Goal: Task Accomplishment & Management: Use online tool/utility

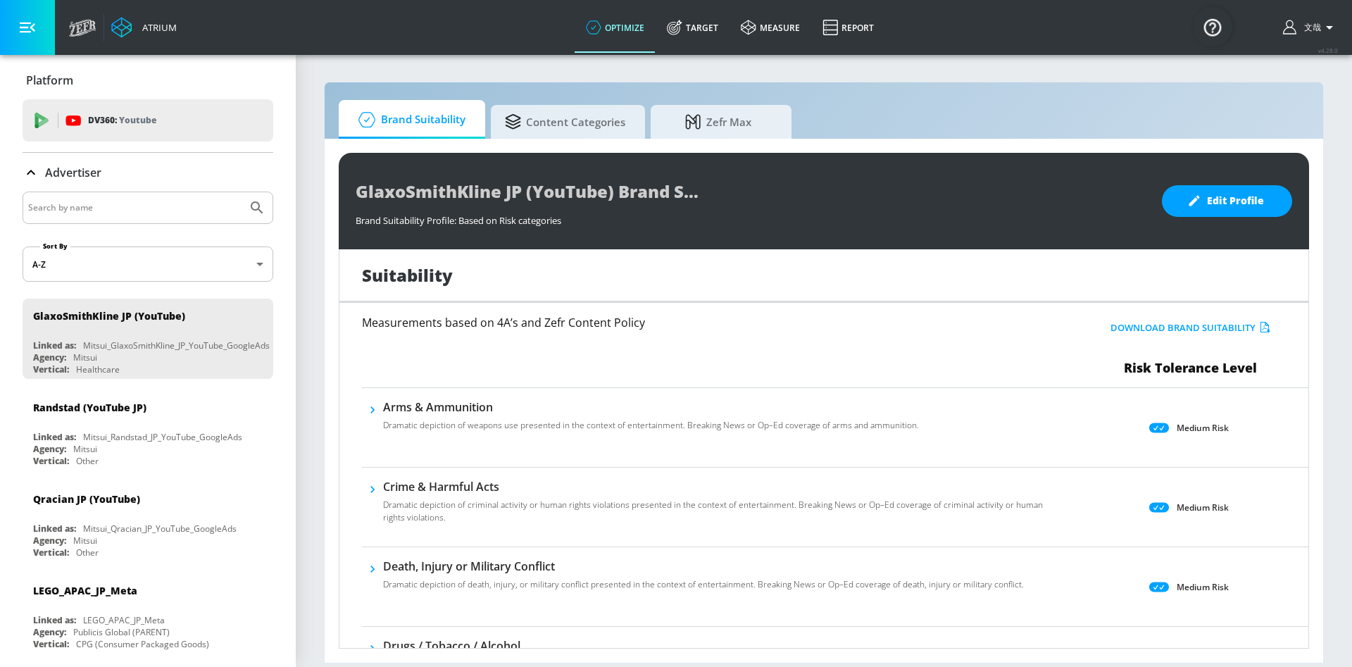
click at [1333, 27] on icon "button" at bounding box center [1329, 27] width 17 height 17
click at [1038, 87] on div at bounding box center [676, 333] width 1352 height 667
click at [81, 29] on icon at bounding box center [82, 28] width 27 height 18
click at [786, 30] on link "measure" at bounding box center [770, 27] width 82 height 51
click at [830, 36] on link "Report" at bounding box center [848, 27] width 74 height 51
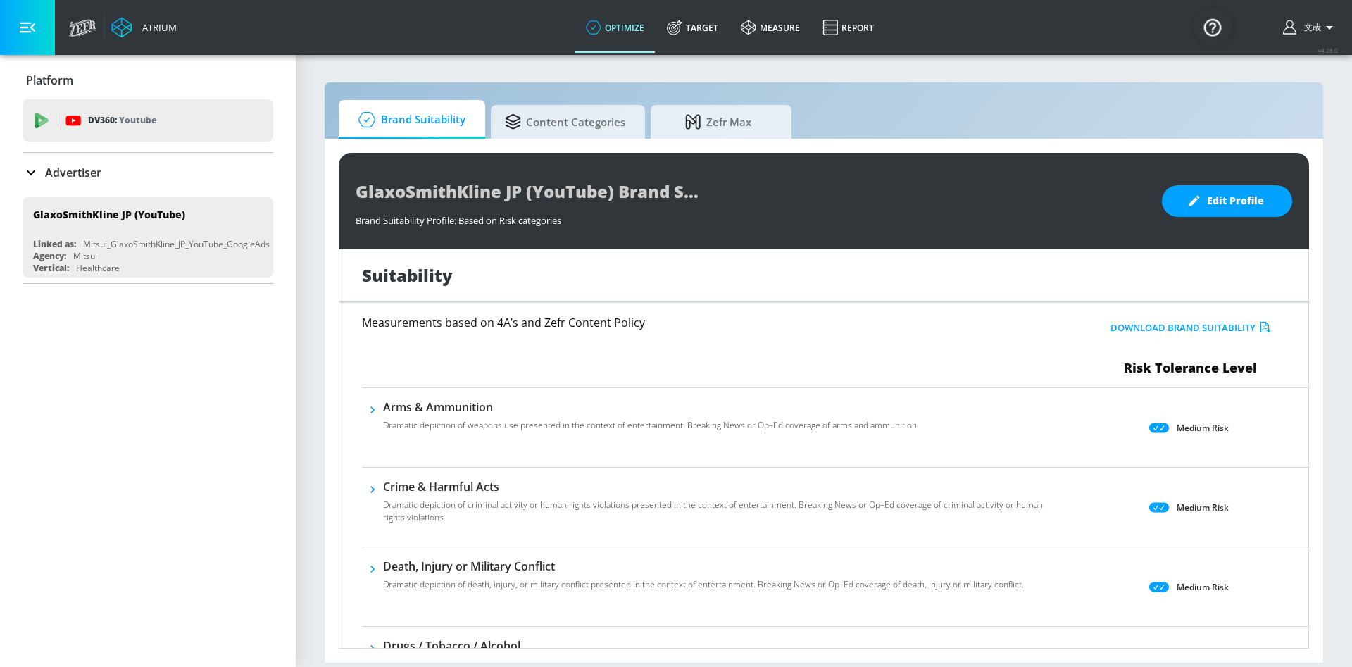
click at [27, 169] on icon at bounding box center [31, 172] width 17 height 17
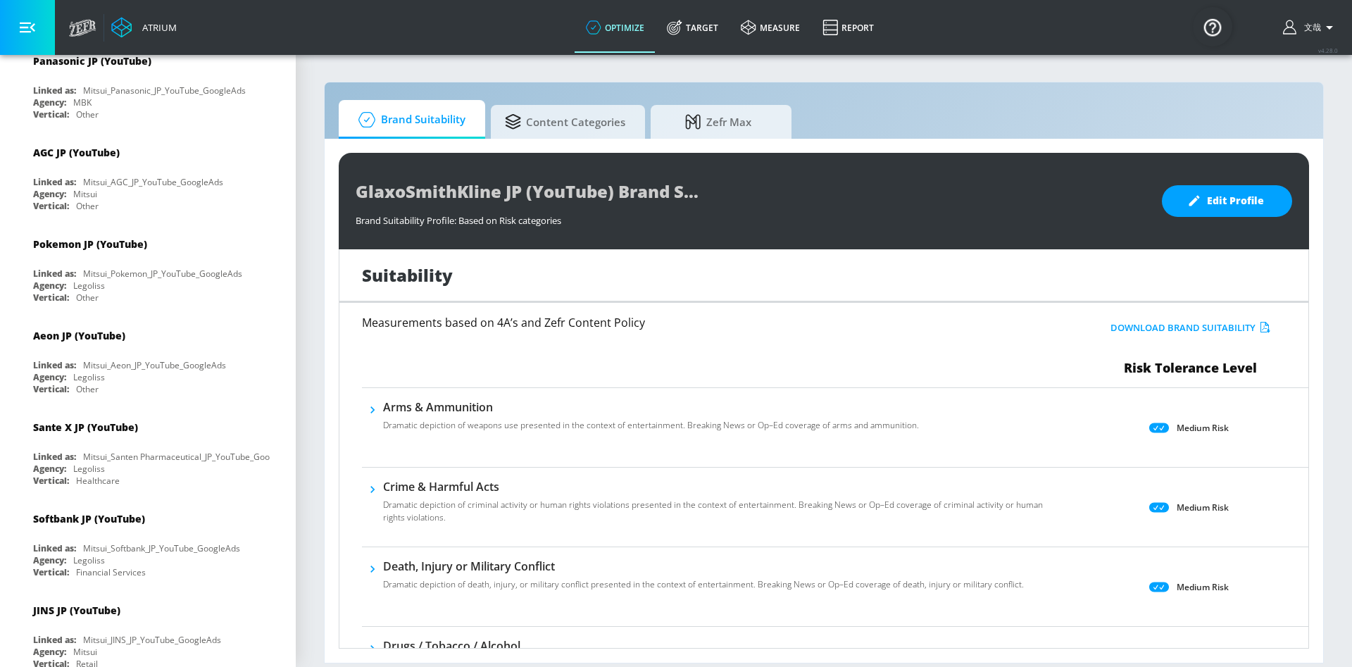
scroll to position [1171, 0]
click at [138, 172] on div "AGC JP (YouTube) Linked as: Mitsui_AGC_JP_YouTube_GoogleAds Agency: Mitsui Vert…" at bounding box center [148, 174] width 251 height 80
click at [713, 27] on link "Target" at bounding box center [692, 27] width 74 height 51
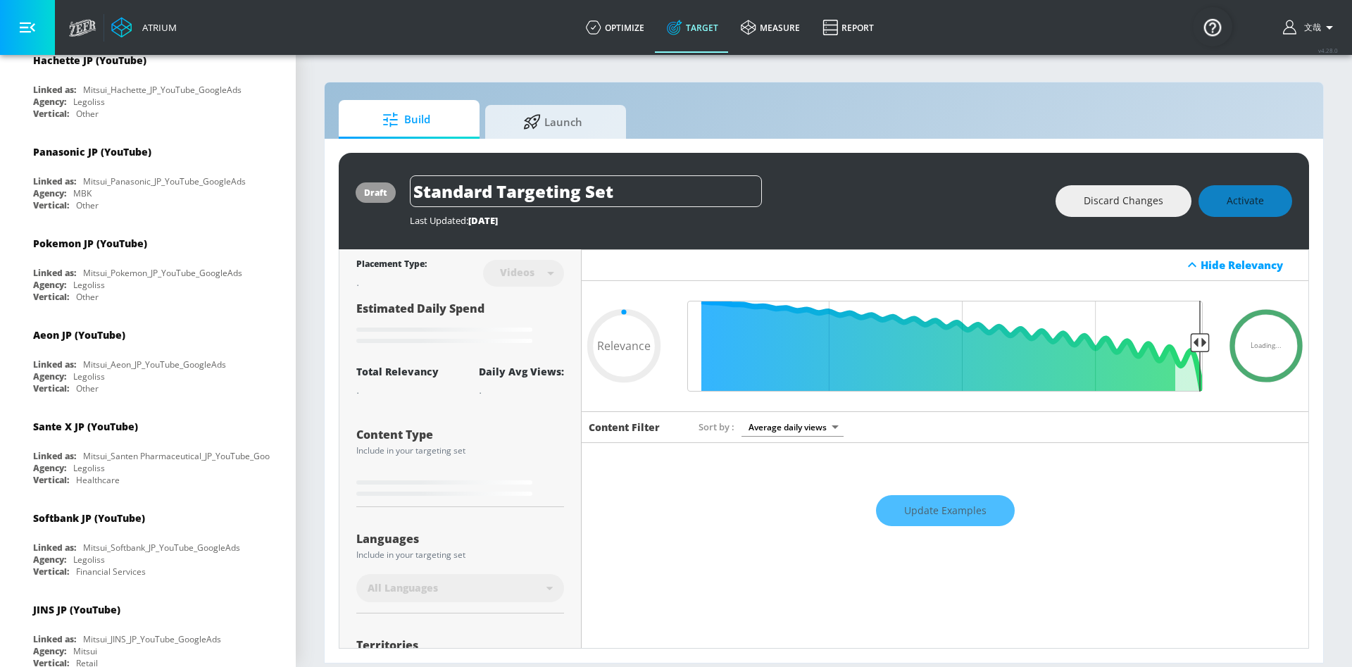
type input "0.05"
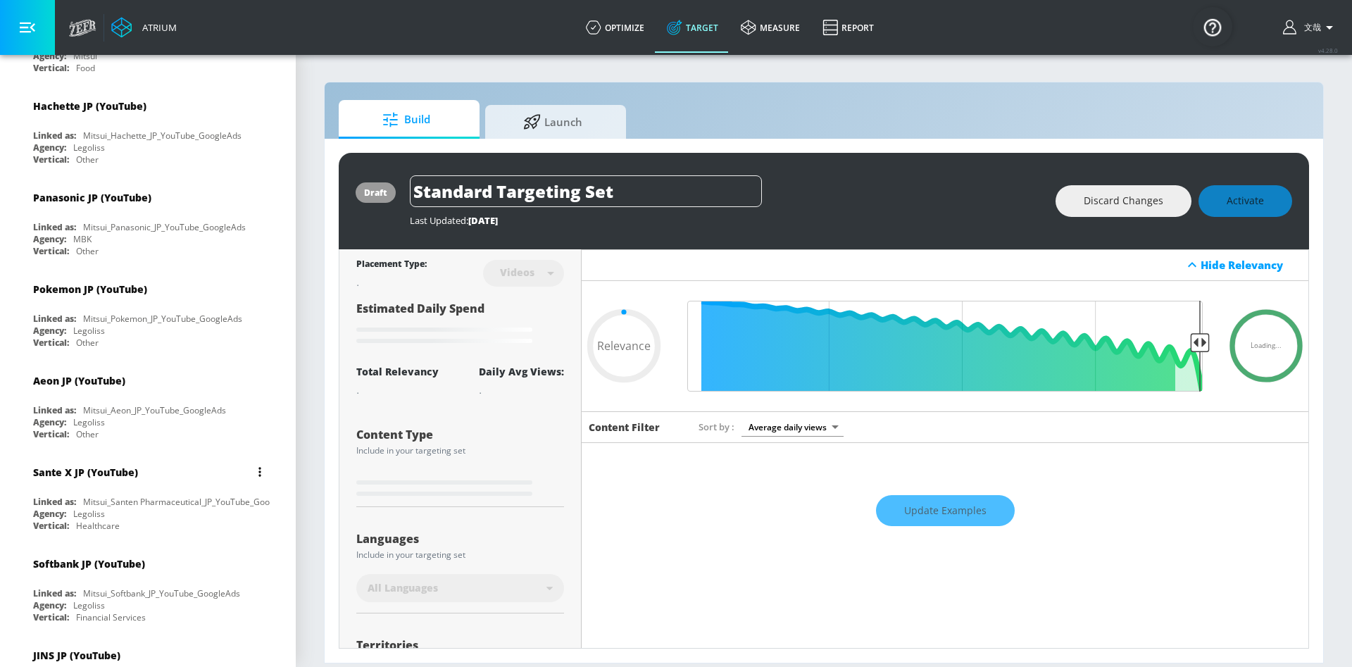
scroll to position [1087, 0]
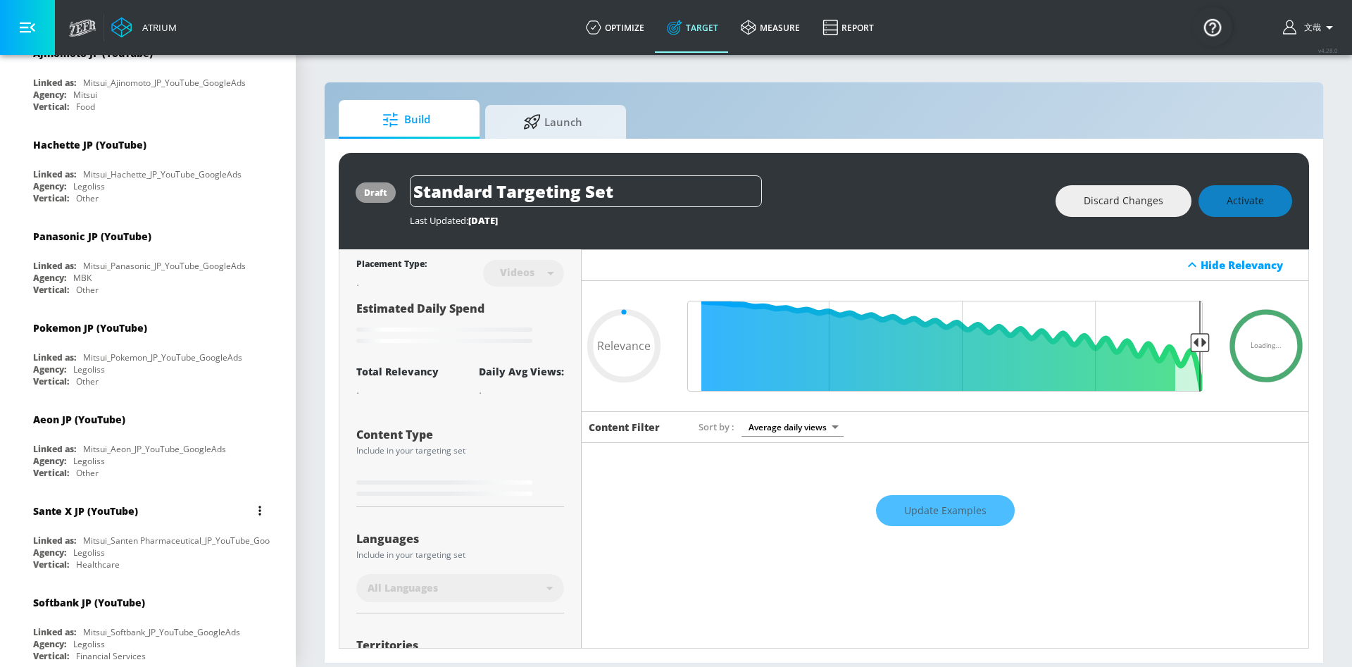
click at [82, 537] on div "Linked as: Mitsui_Santen Pharmaceutical_JP_YouTube_GoogleAds" at bounding box center [151, 540] width 237 height 12
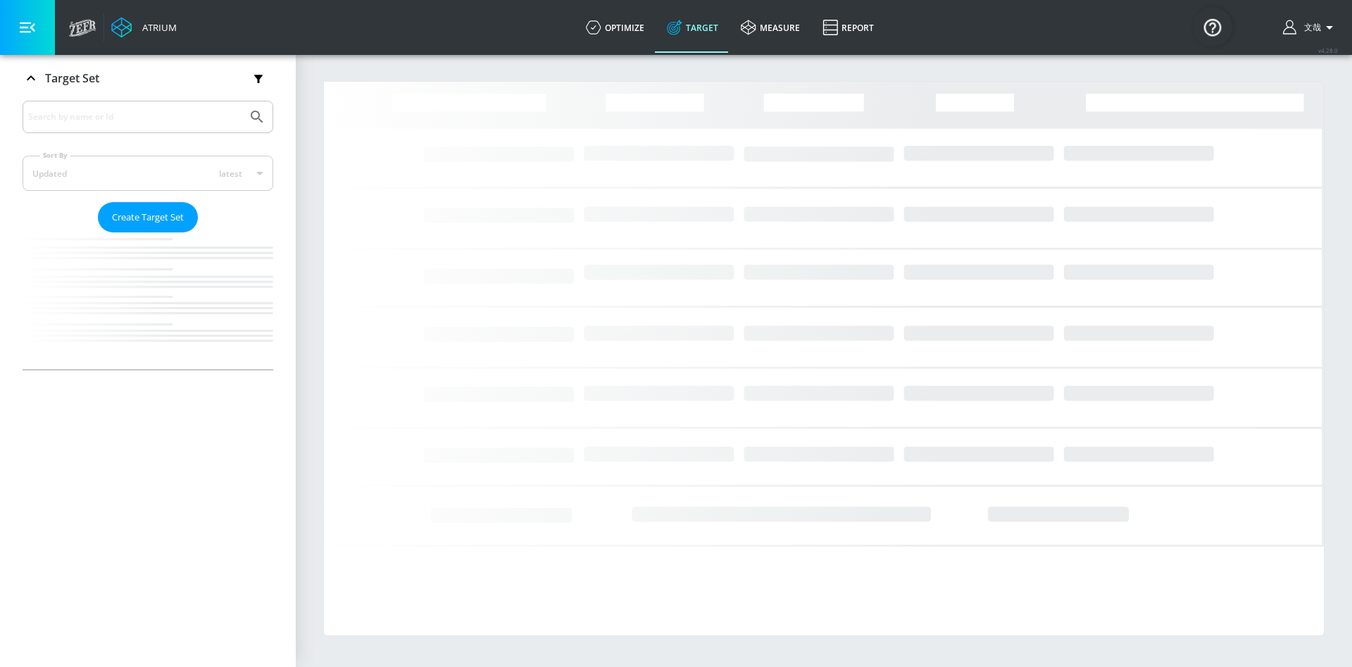
scroll to position [230, 0]
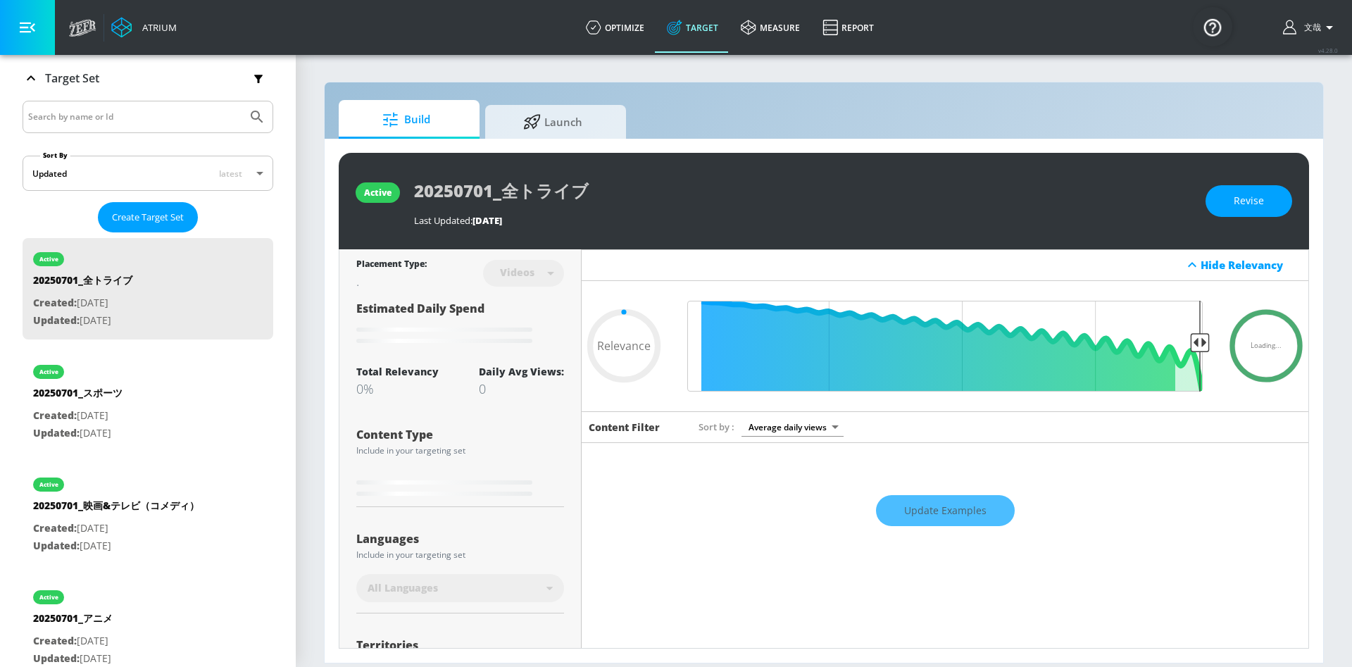
scroll to position [1087, 0]
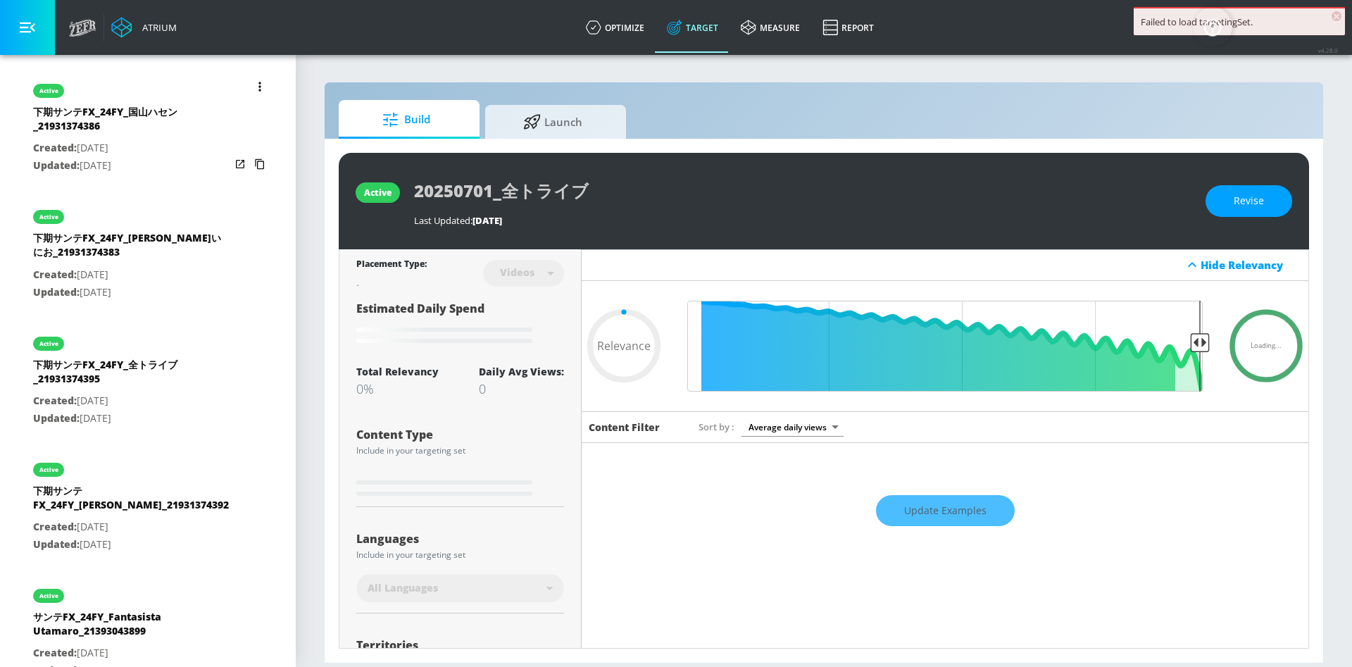
type input "0.8"
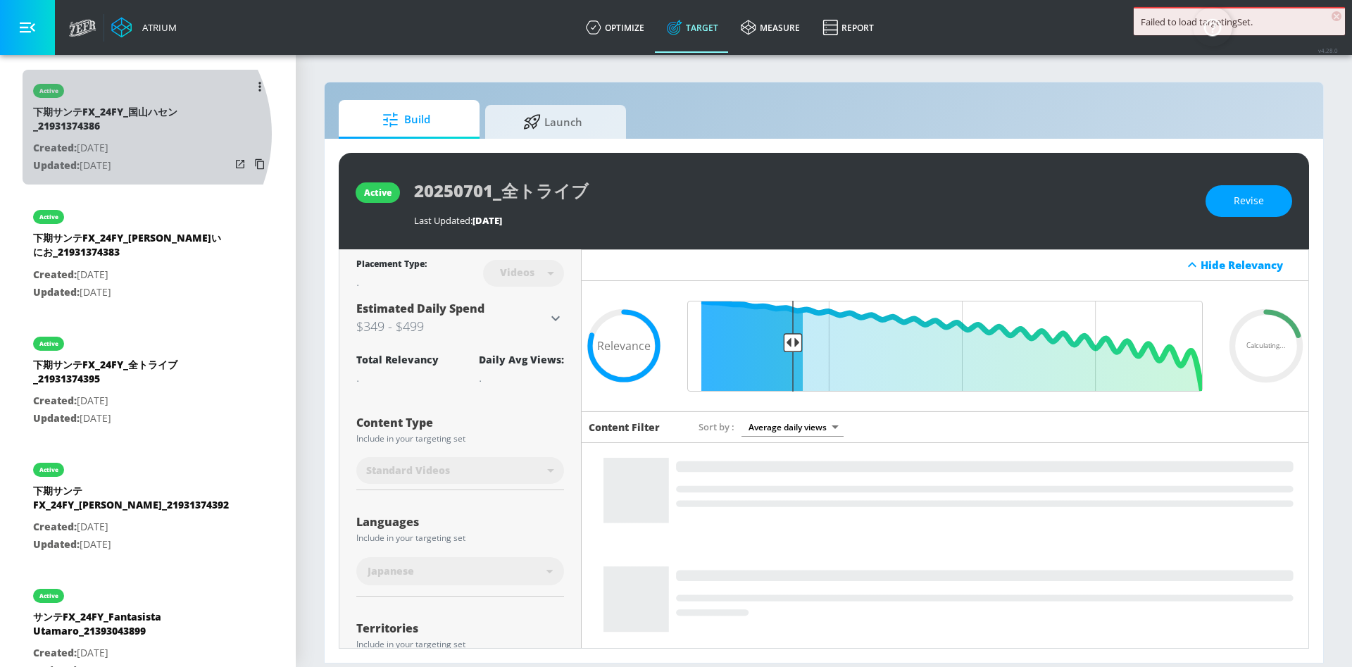
click at [119, 134] on div "下期サンテFX_24FY_国山ハセン_21931374386" at bounding box center [131, 122] width 197 height 34
type input "下期サンテFX_24FY_国山ハセン_21931374386"
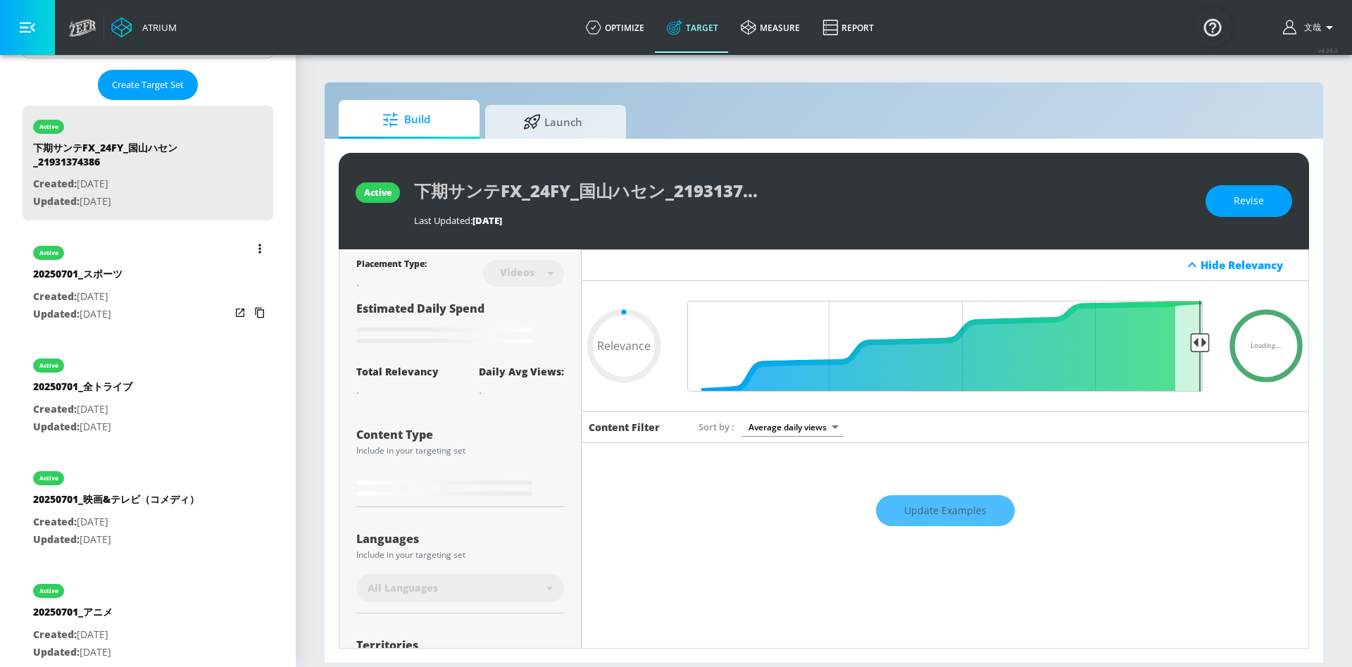
scroll to position [502, 0]
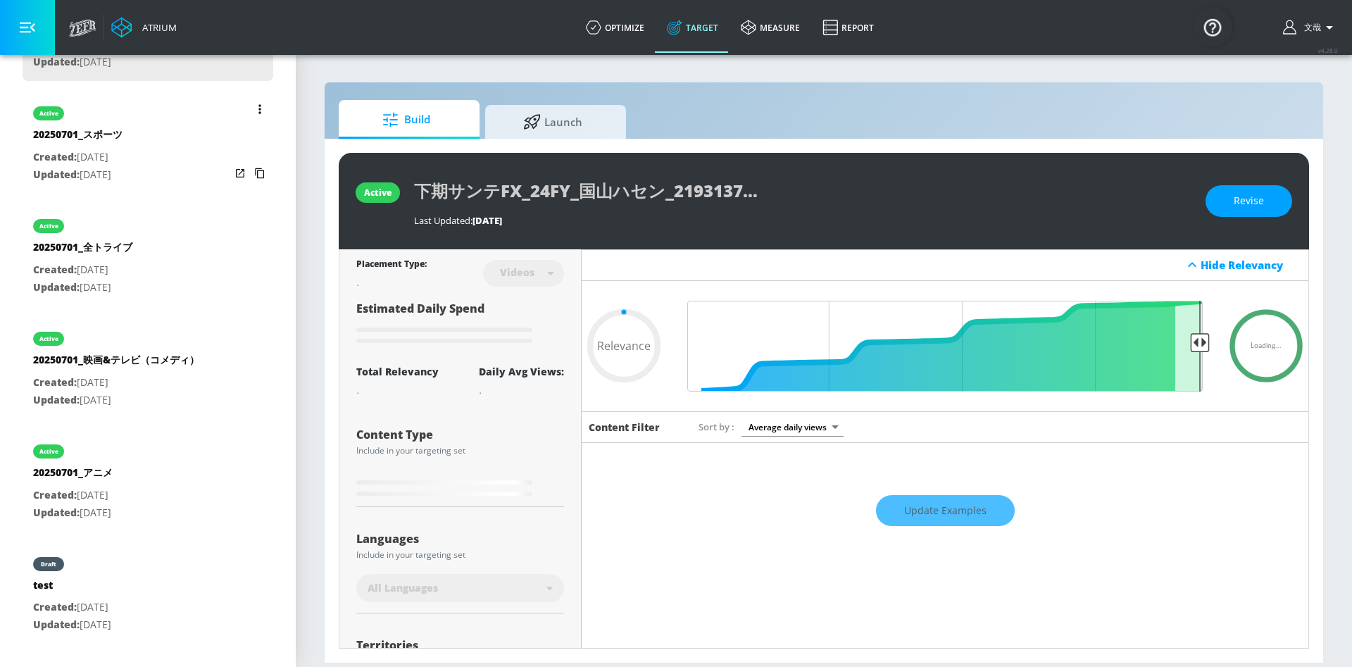
type input "0.5"
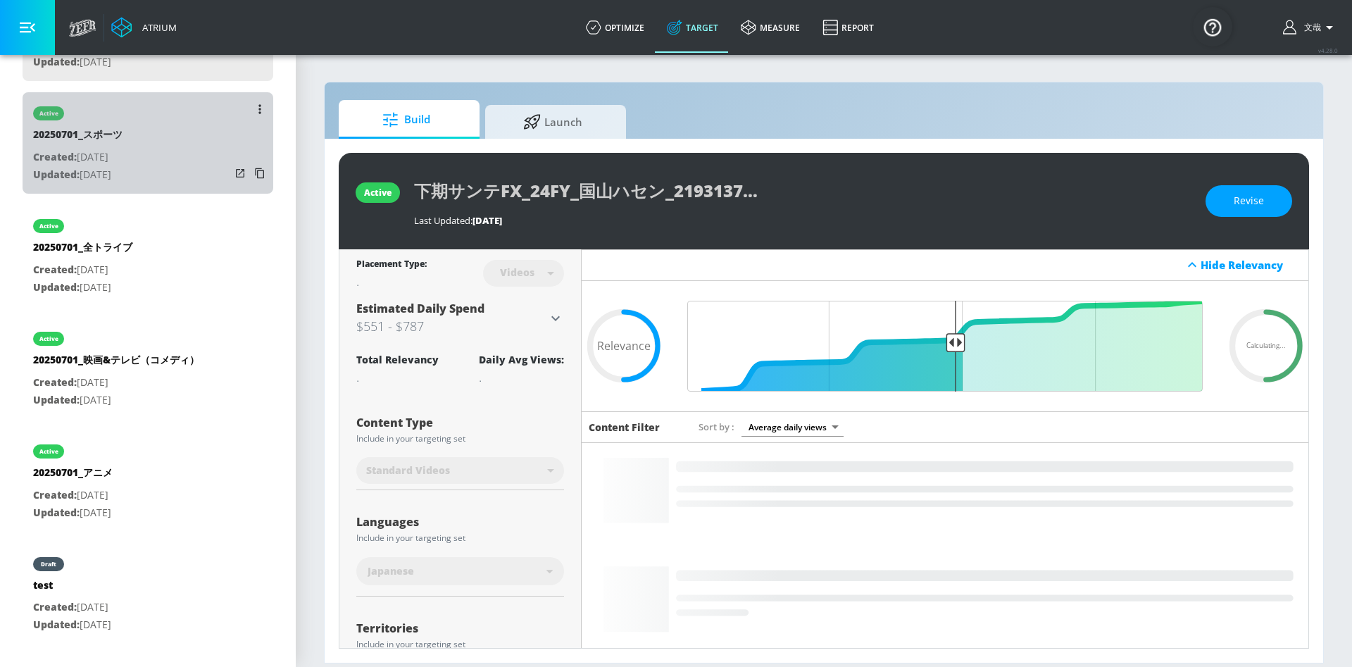
click at [148, 162] on div "active 20250701_スポーツ Created: [DATE] Updated: [DATE]" at bounding box center [148, 142] width 251 height 101
type input "20250701_スポーツ"
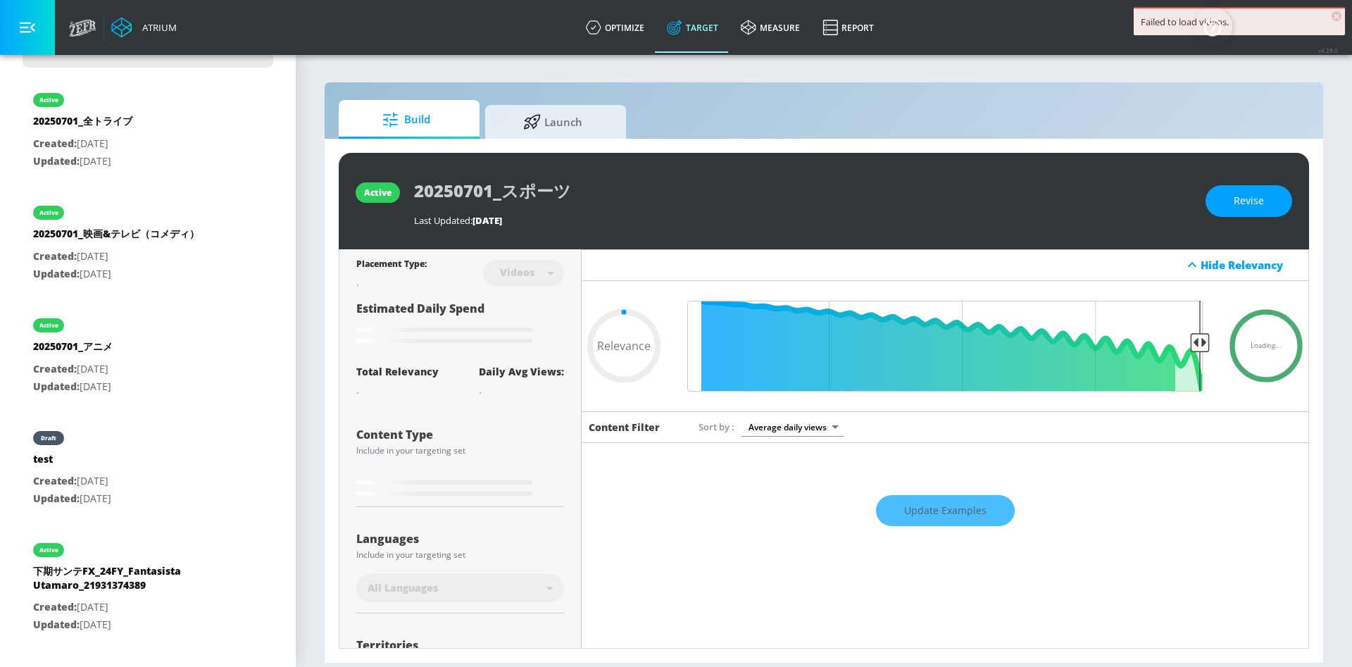
type input "0.41"
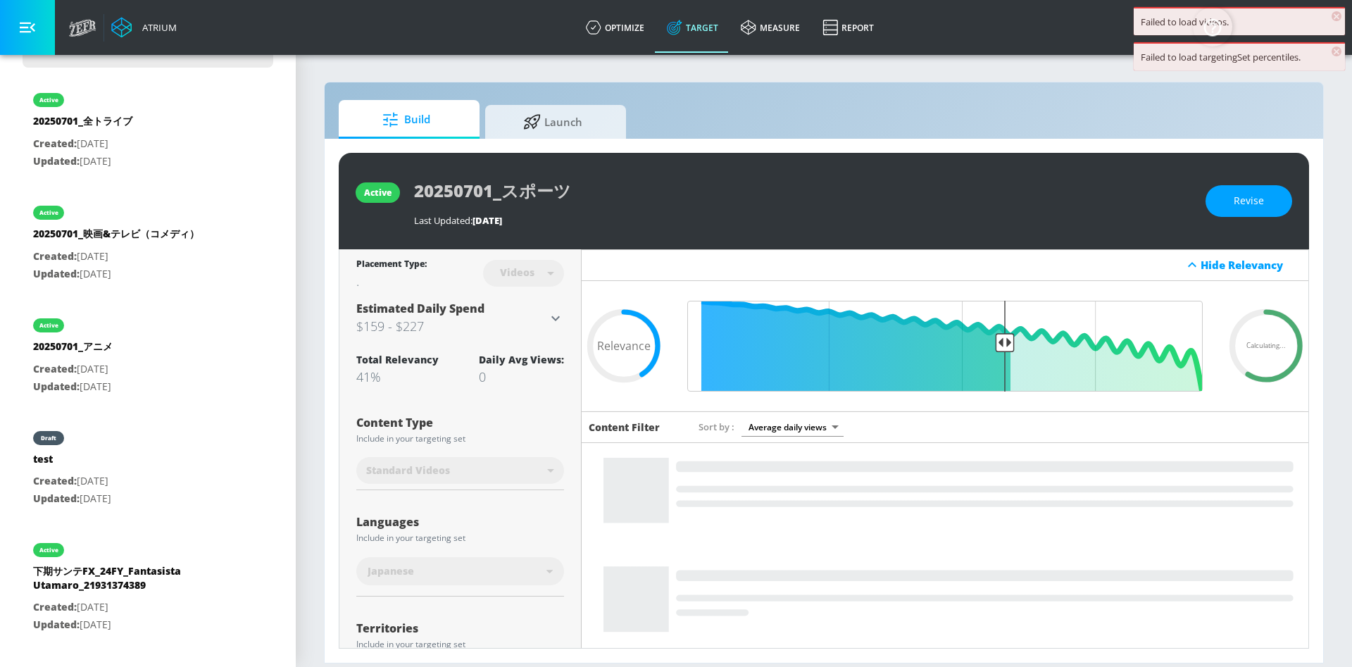
drag, startPoint x: 503, startPoint y: 324, endPoint x: 746, endPoint y: 458, distance: 277.3
click at [746, 458] on div "Placement Type: Videos videos ​ Estimated Daily Spend $159 - $227 Activation Pl…" at bounding box center [823, 448] width 969 height 398
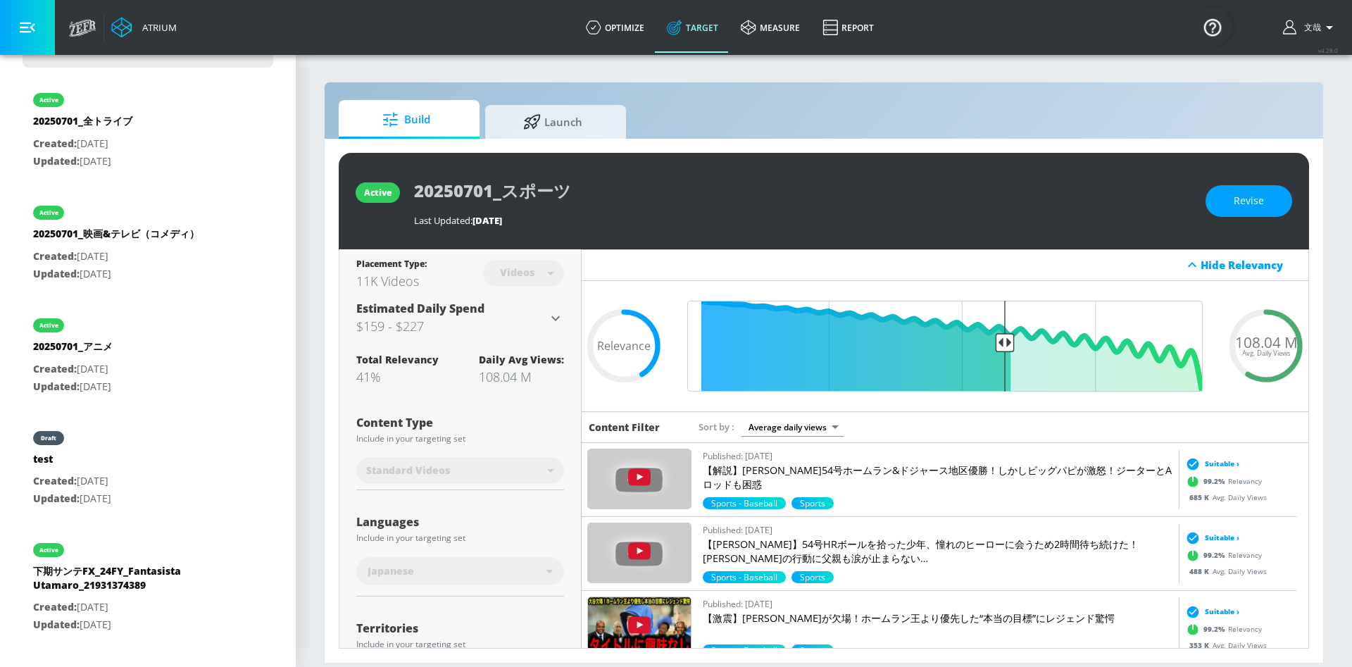
click at [807, 136] on div "Build Launch" at bounding box center [824, 119] width 970 height 39
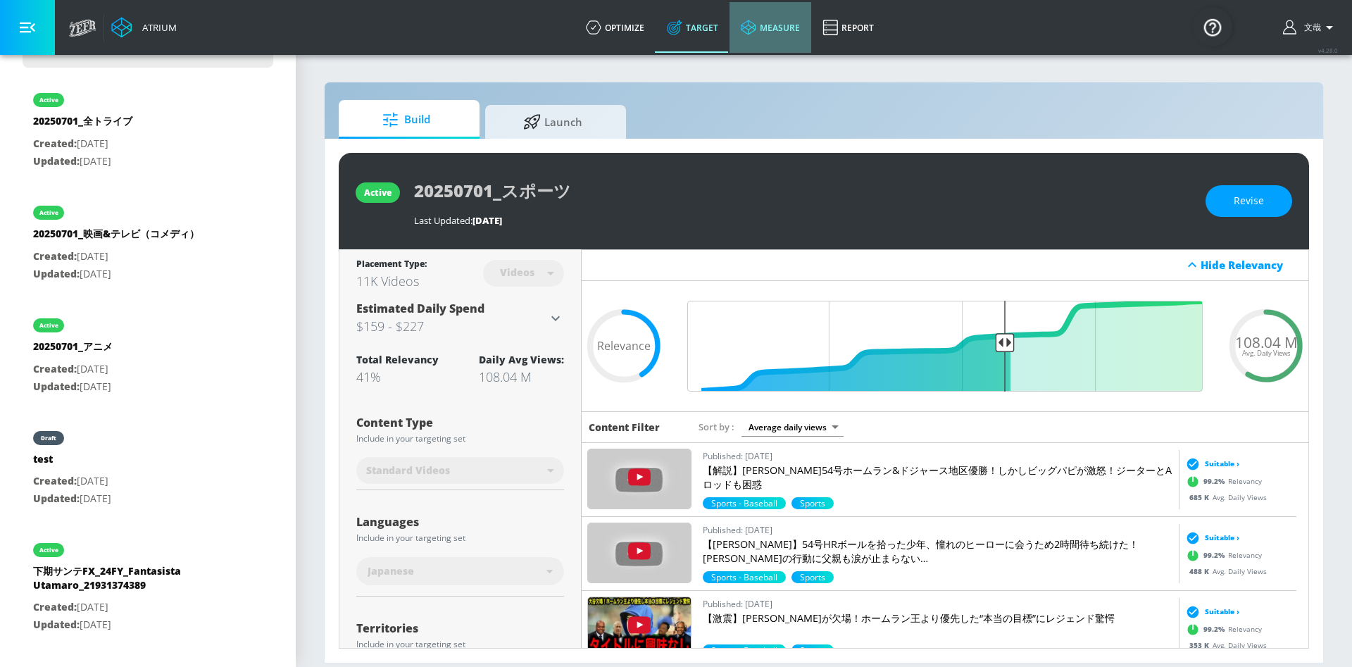
click at [772, 27] on link "measure" at bounding box center [770, 27] width 82 height 51
